Goal: Find specific page/section: Find specific page/section

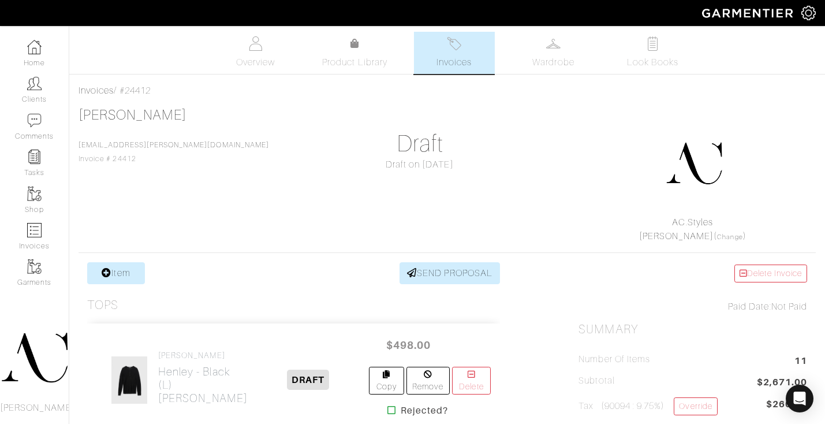
scroll to position [176, 0]
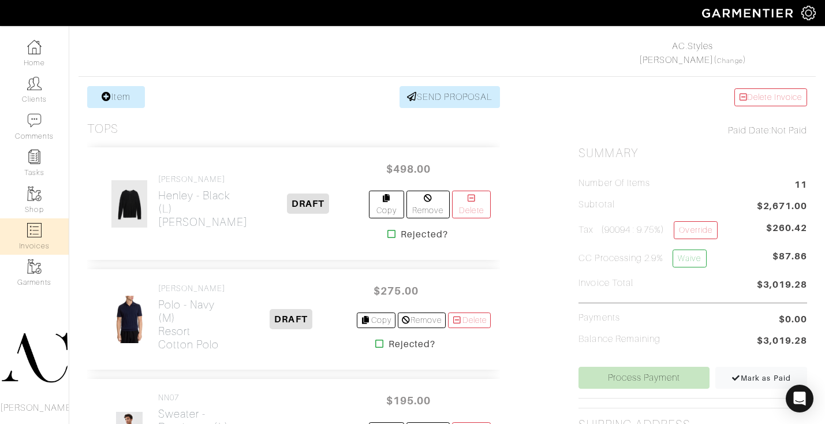
click at [39, 227] on img at bounding box center [34, 230] width 14 height 14
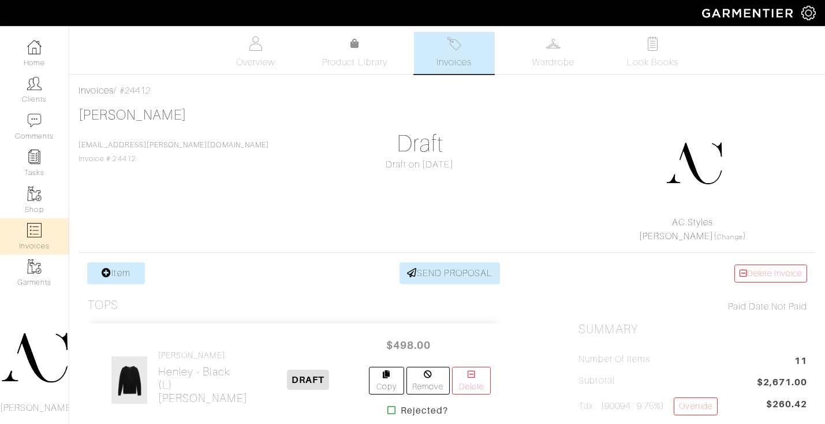
select select
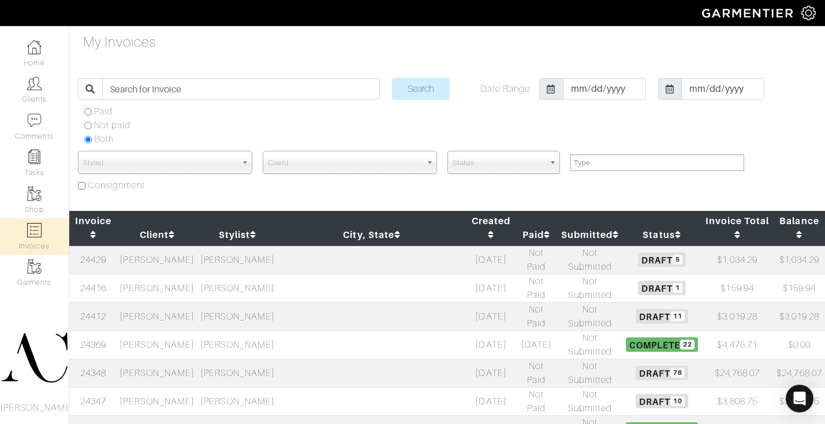
click at [186, 330] on td "[PERSON_NAME]" at bounding box center [157, 344] width 80 height 28
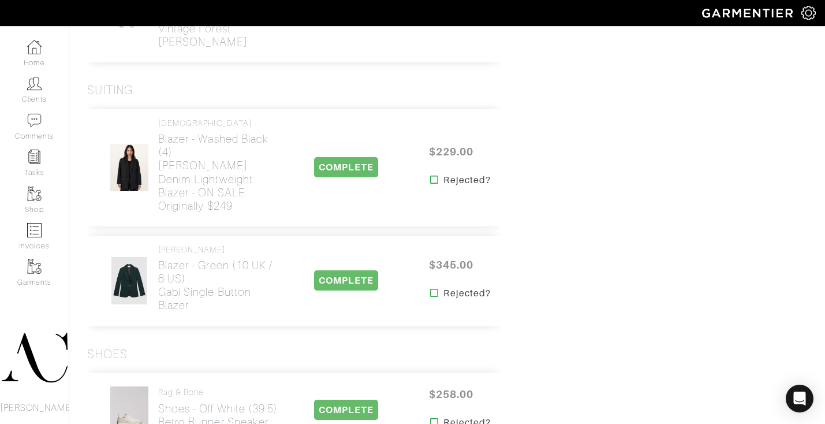
scroll to position [1781, 0]
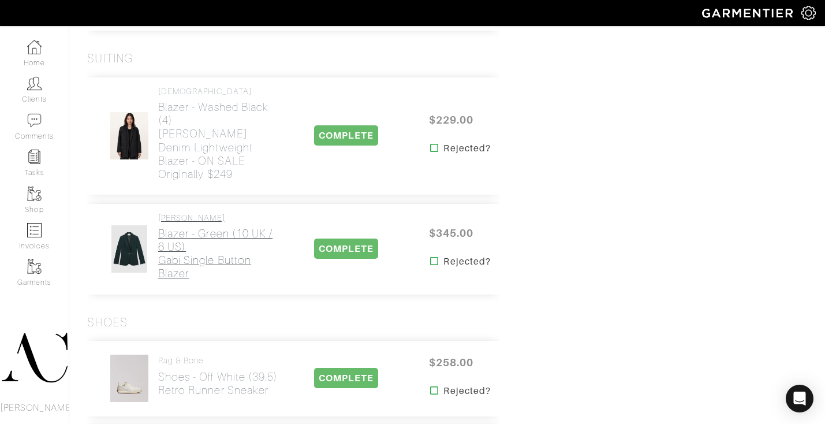
click at [177, 227] on h2 "Blazer - Green (10 UK / 6 US) Gabi Single Button Blazer" at bounding box center [219, 253] width 122 height 53
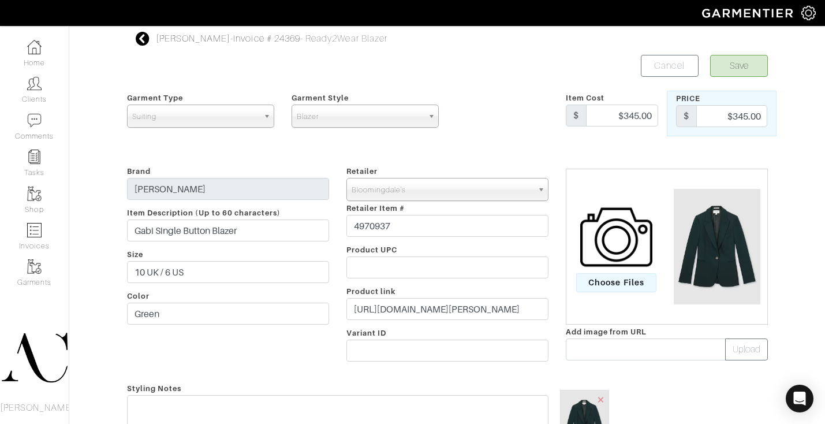
scroll to position [61, 0]
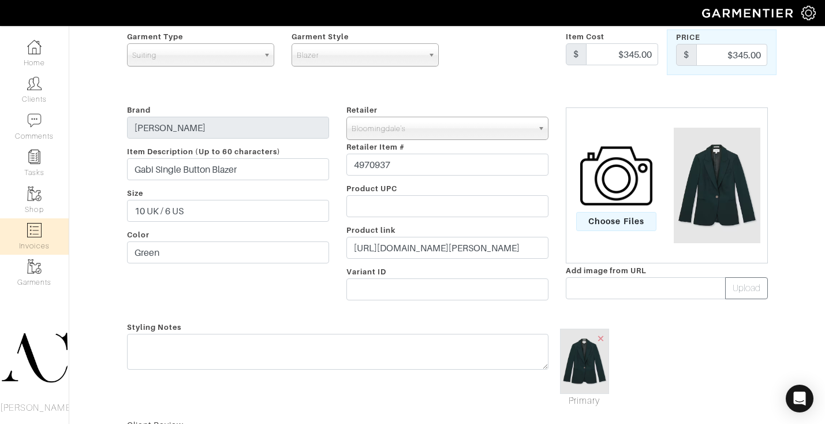
click at [27, 232] on img at bounding box center [34, 230] width 14 height 14
select select
